Goal: Find specific page/section

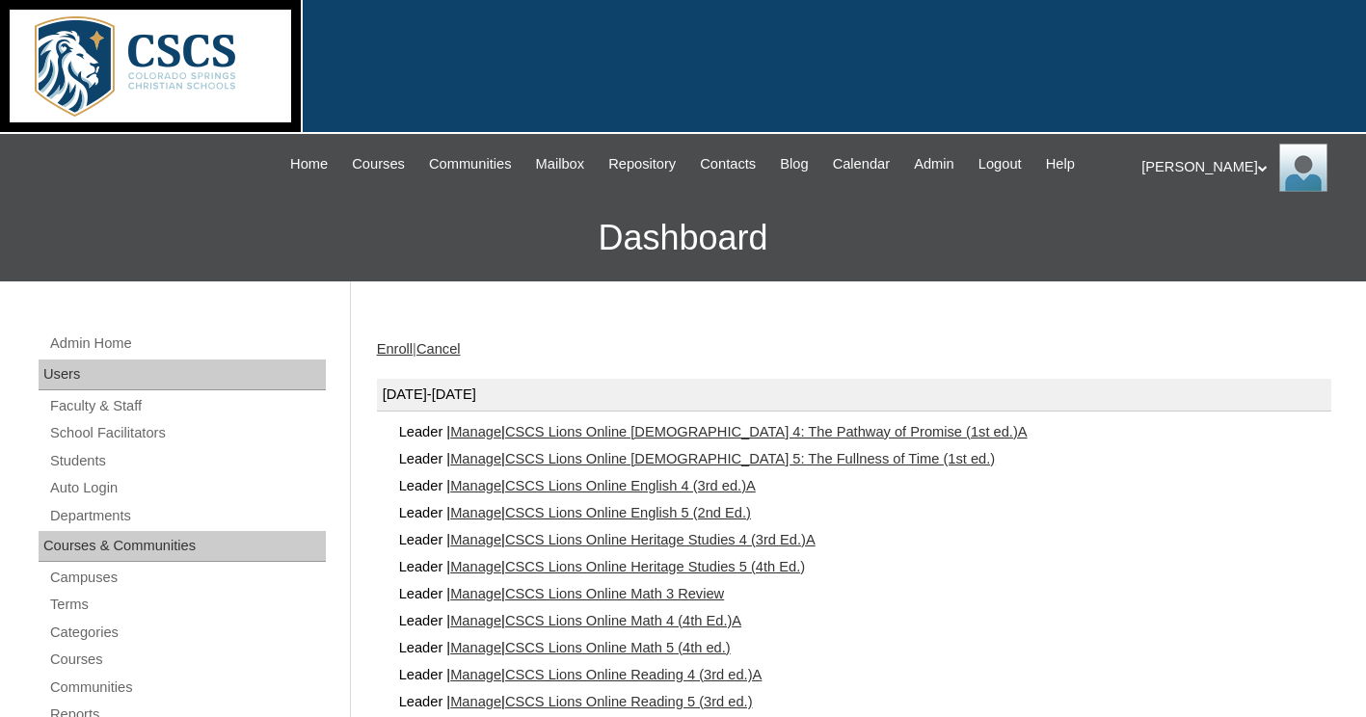
scroll to position [128, 0]
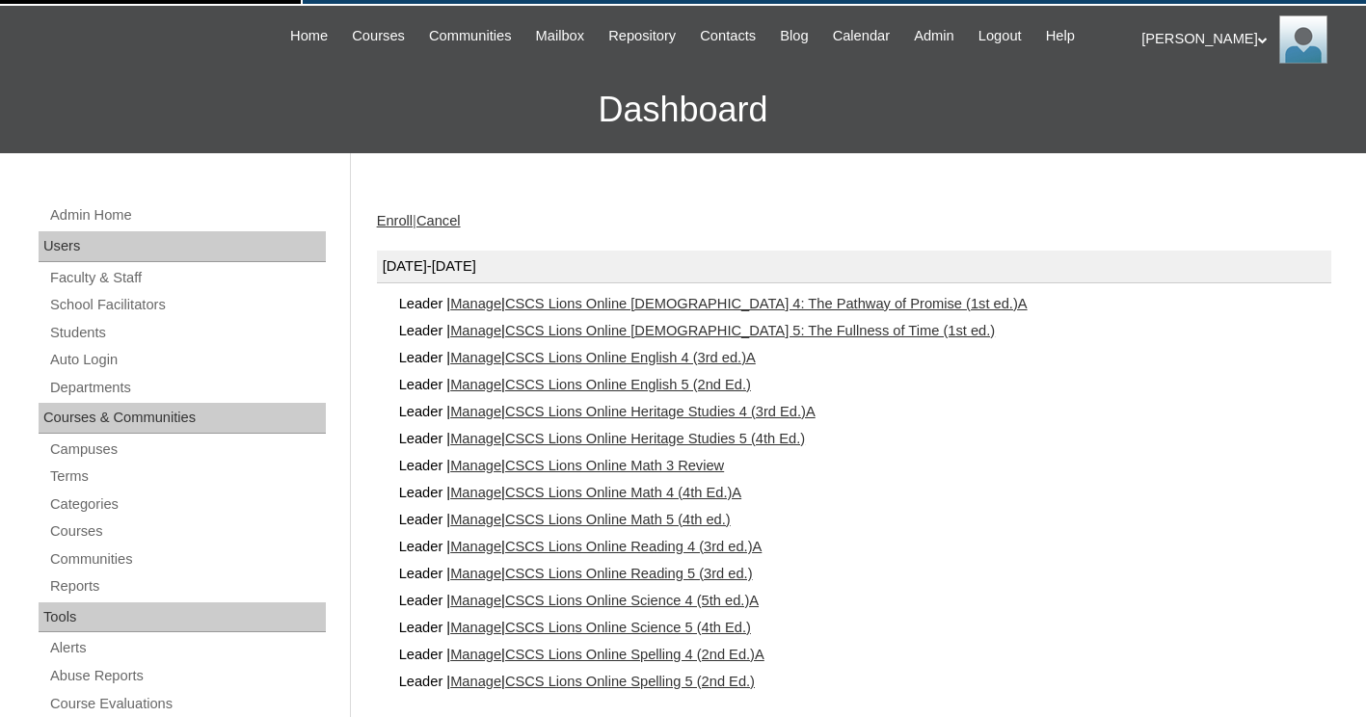
click at [703, 678] on link "CSCS Lions Online Spelling 5 (2nd Ed.)" at bounding box center [630, 681] width 250 height 15
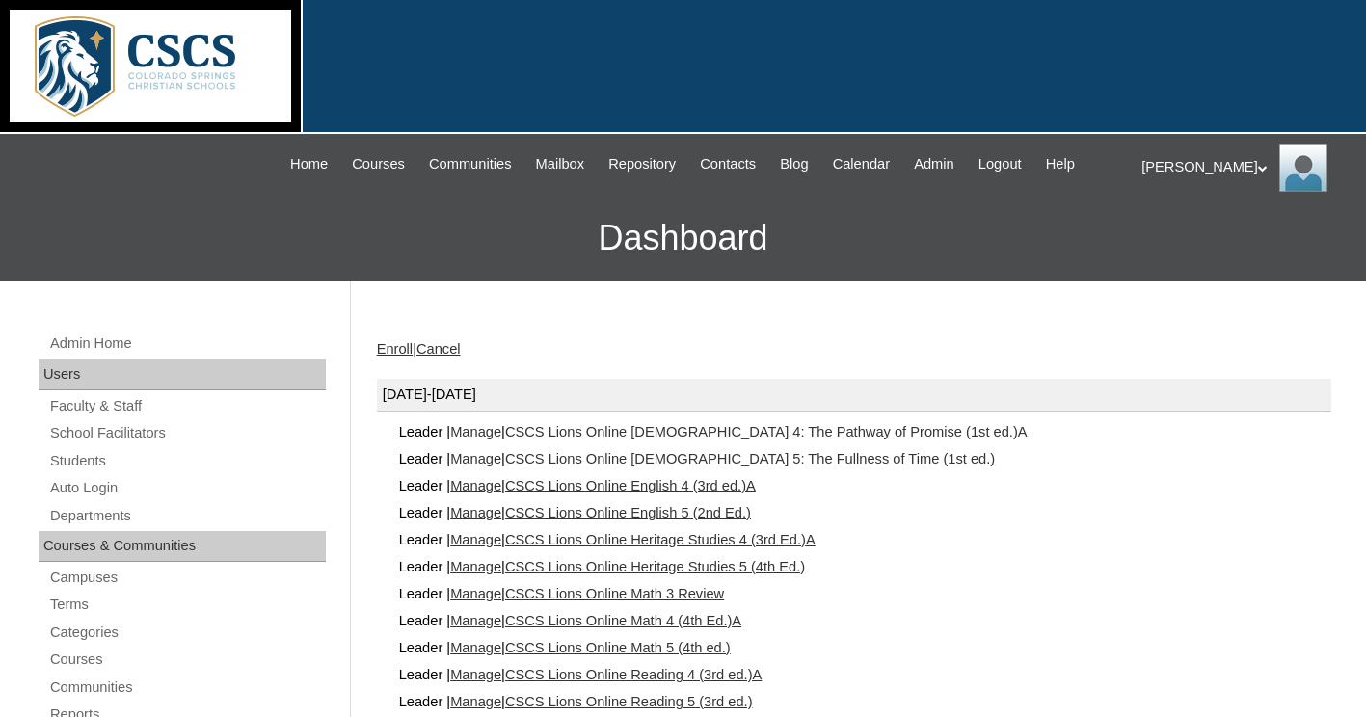
scroll to position [128, 0]
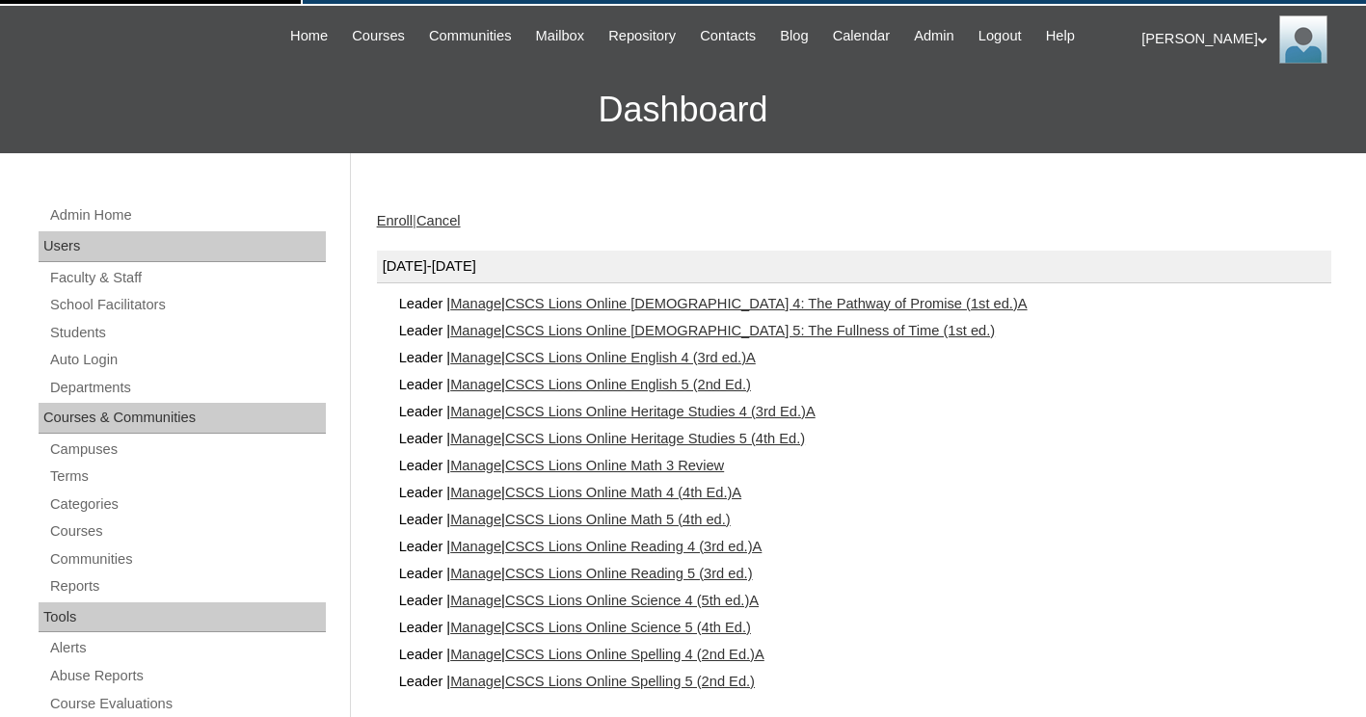
click at [685, 431] on link "CSCS Lions Online Heritage Studies 5 (4th Ed.)" at bounding box center [655, 438] width 300 height 15
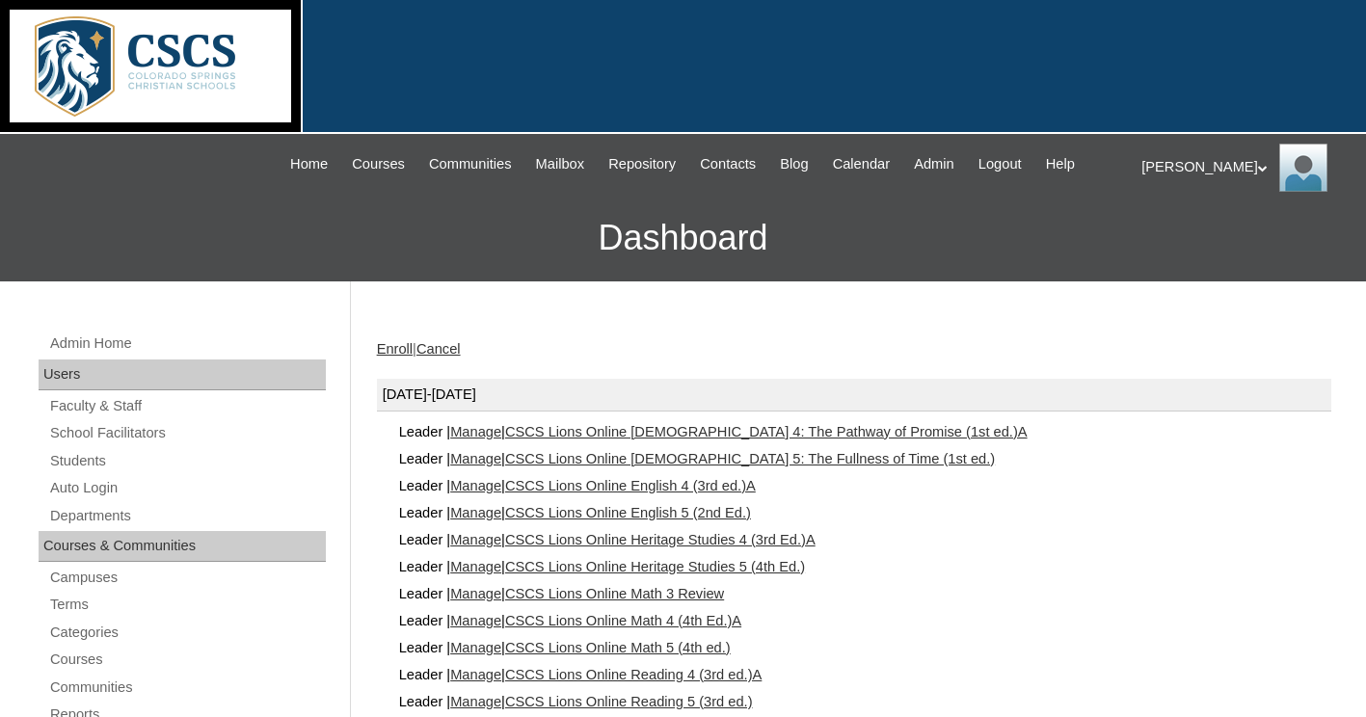
scroll to position [128, 0]
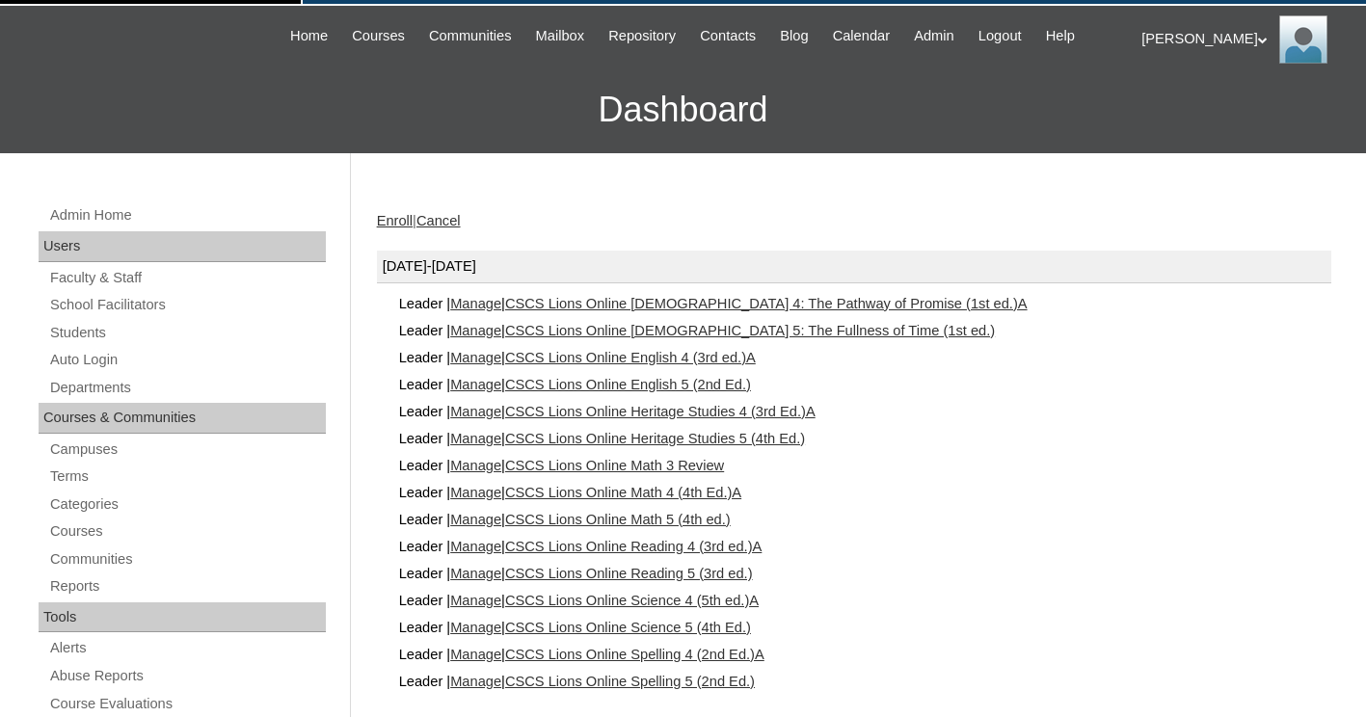
click at [682, 620] on link "CSCS Lions Online Science 5 (4th Ed.)" at bounding box center [628, 627] width 246 height 15
